Goal: Check status: Check status

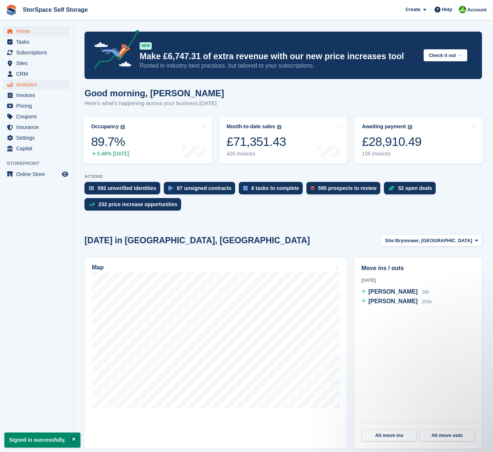
click at [34, 84] on span "Analytics" at bounding box center [38, 84] width 44 height 10
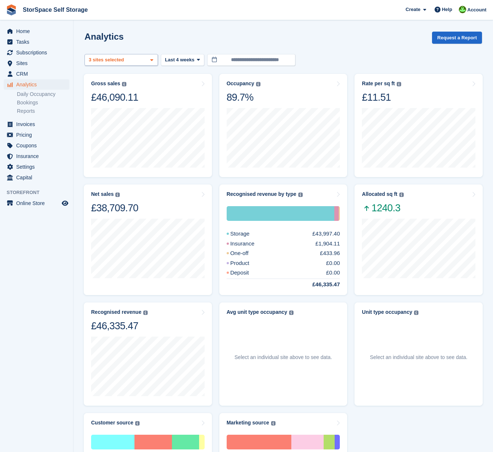
click at [147, 60] on div "Brynmawr, South Wales 2 sites selected 3 sites selected" at bounding box center [120, 60] width 73 height 12
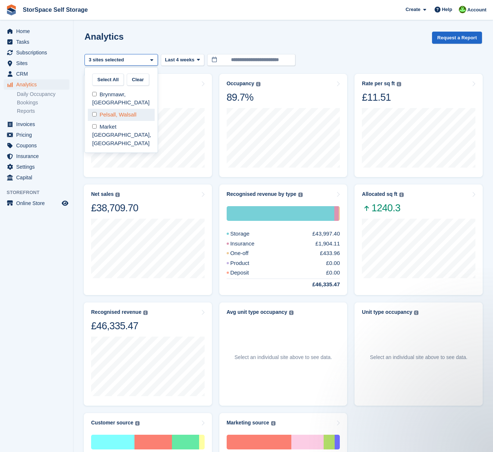
click at [129, 117] on div "Pelsall, Walsall" at bounding box center [121, 115] width 67 height 12
click at [129, 98] on div "Brynmawr, [GEOGRAPHIC_DATA]" at bounding box center [121, 99] width 67 height 20
select select "****"
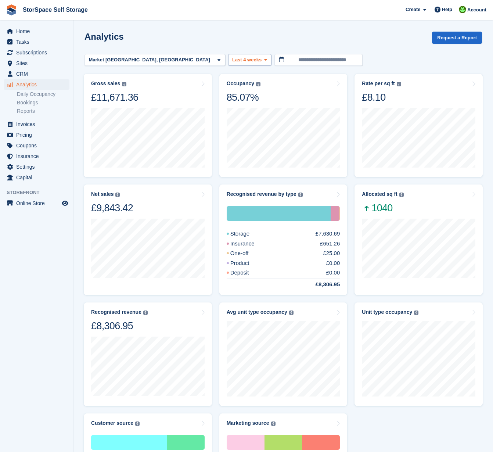
click at [264, 61] on icon at bounding box center [265, 59] width 3 height 5
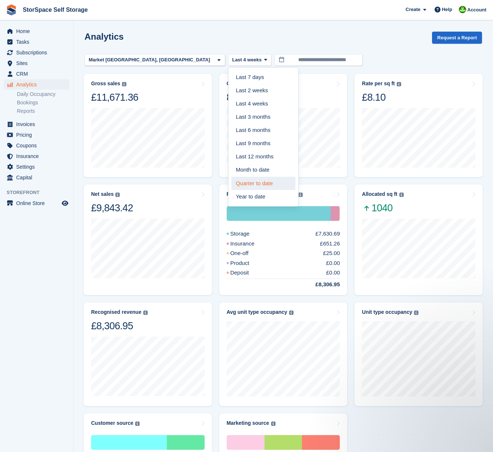
click at [231, 180] on link "Quarter to date" at bounding box center [263, 183] width 64 height 13
